Goal: Information Seeking & Learning: Learn about a topic

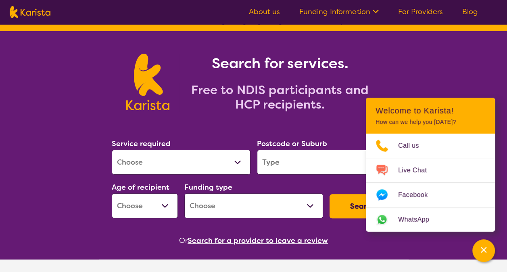
scroll to position [14, 0]
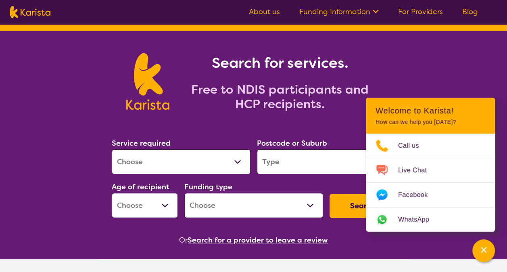
click at [265, 10] on link "About us" at bounding box center [264, 12] width 31 height 10
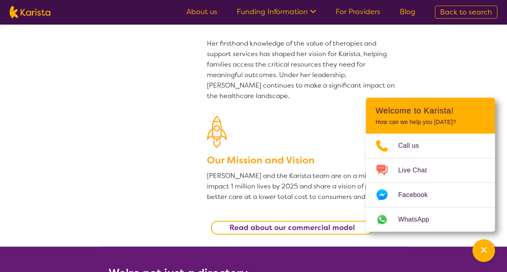
scroll to position [164, 0]
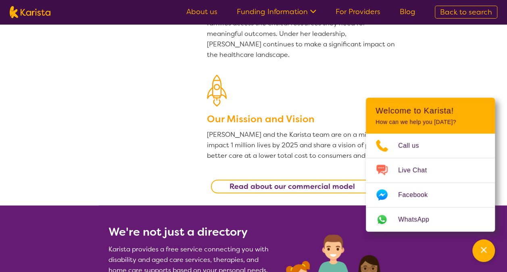
click at [287, 16] on link "Funding Information" at bounding box center [276, 12] width 79 height 10
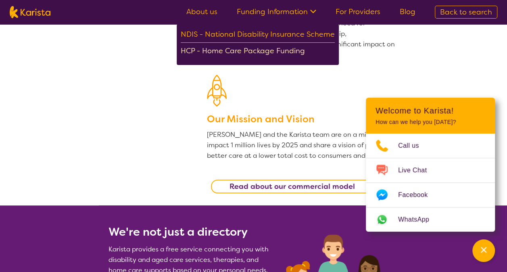
click at [296, 49] on div "HCP - Home Care Package Funding" at bounding box center [258, 52] width 154 height 14
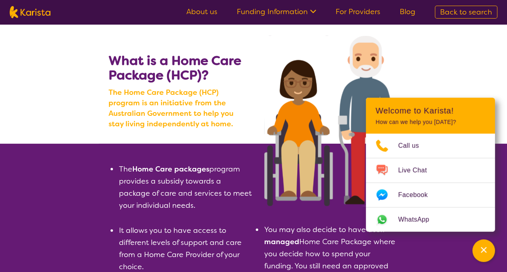
scroll to position [10, 0]
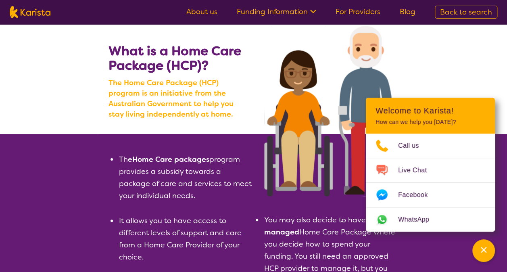
click at [495, 244] on section "The Home Care packages program provides a subsidy towards a package of care and…" at bounding box center [253, 253] width 507 height 239
click at [486, 247] on icon "Channel Menu" at bounding box center [483, 249] width 8 height 8
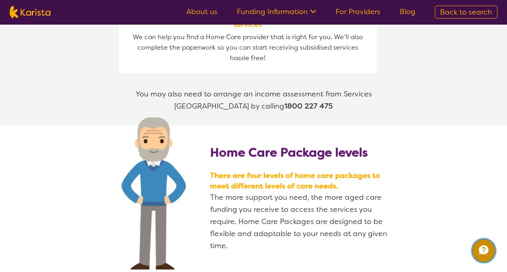
scroll to position [1023, 0]
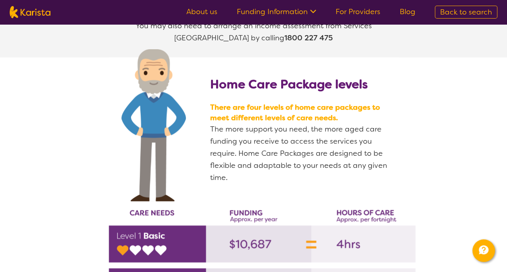
click at [361, 8] on link "For Providers" at bounding box center [357, 12] width 45 height 10
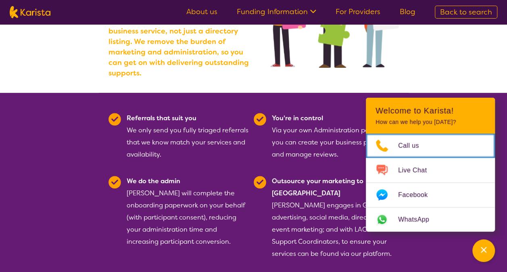
scroll to position [138, 0]
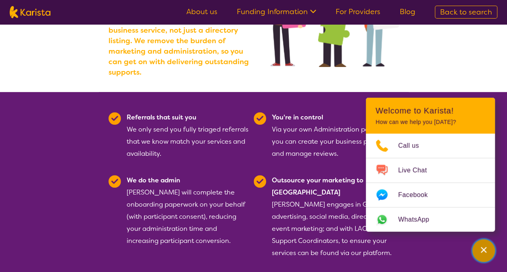
click at [488, 253] on div "Channel Menu" at bounding box center [483, 250] width 16 height 18
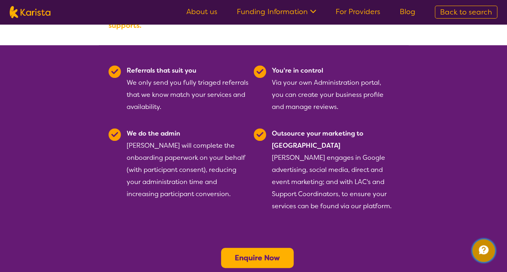
scroll to position [172, 0]
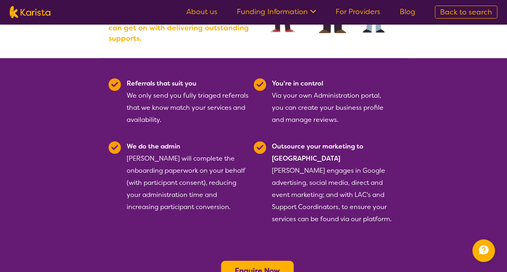
drag, startPoint x: 359, startPoint y: 10, endPoint x: 351, endPoint y: 12, distance: 8.2
click at [351, 12] on link "For Providers" at bounding box center [357, 12] width 45 height 10
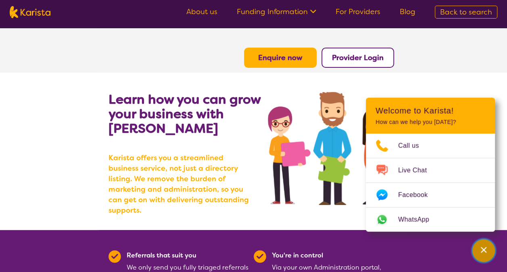
click at [477, 245] on div "Channel Menu" at bounding box center [483, 250] width 16 height 18
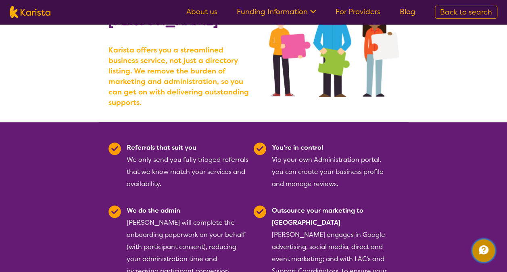
scroll to position [171, 0]
